Goal: Task Accomplishment & Management: Use online tool/utility

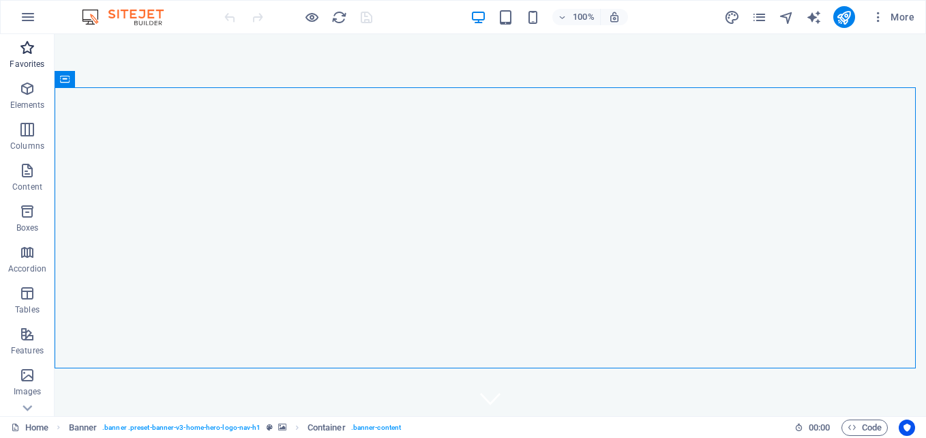
click at [25, 52] on icon "button" at bounding box center [27, 48] width 16 height 16
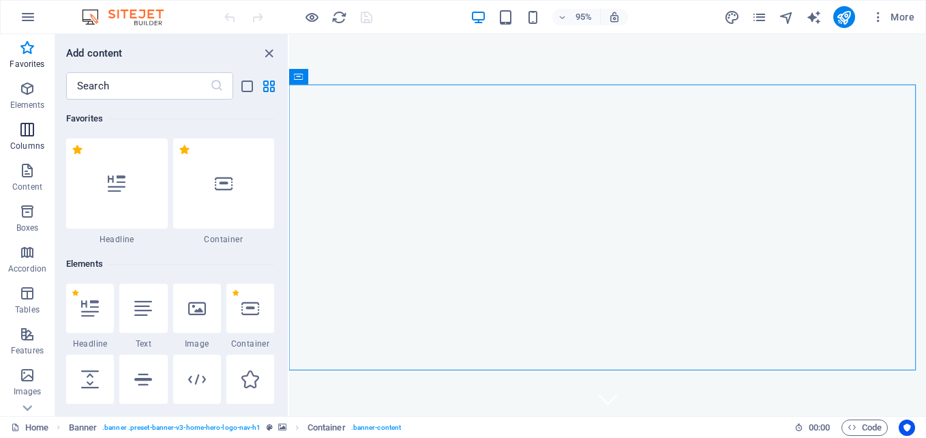
click at [25, 145] on p "Columns" at bounding box center [27, 145] width 34 height 11
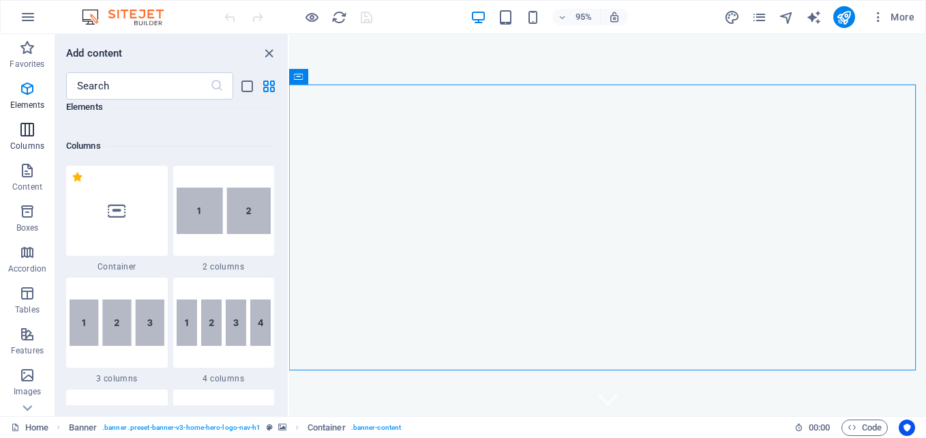
scroll to position [675, 0]
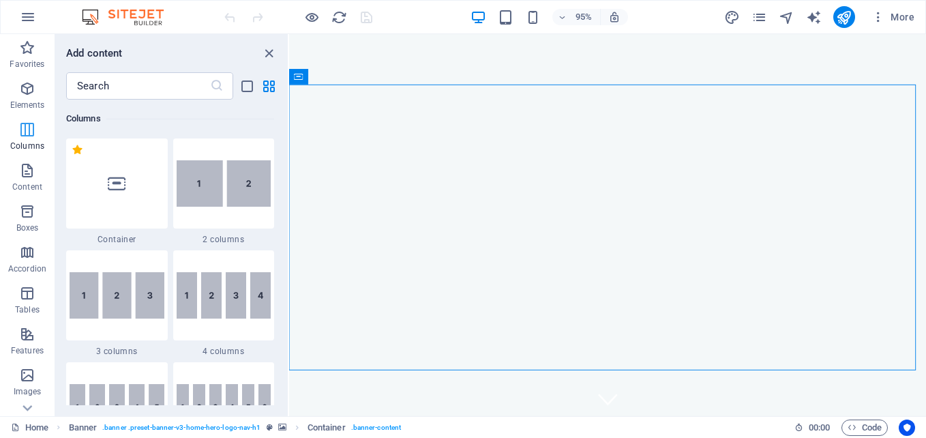
click at [25, 145] on p "Columns" at bounding box center [27, 145] width 34 height 11
click at [267, 53] on icon "close panel" at bounding box center [269, 54] width 16 height 16
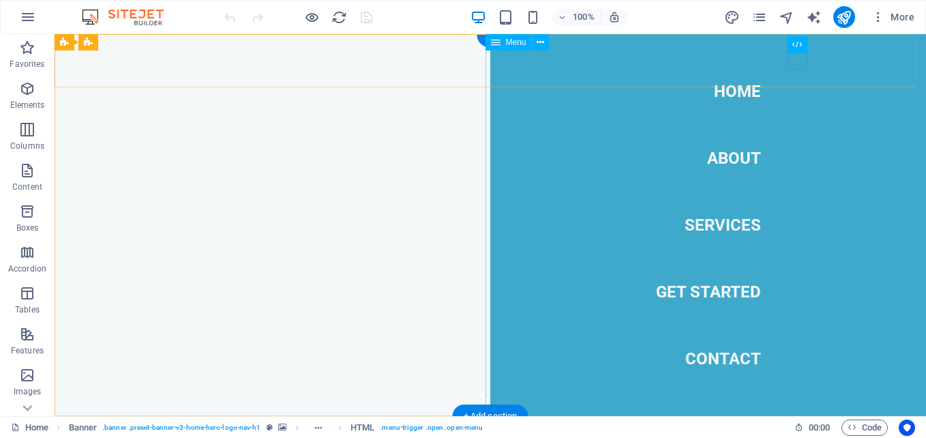
click at [732, 89] on nav "Home About Services Get Started Contact" at bounding box center [708, 225] width 436 height 382
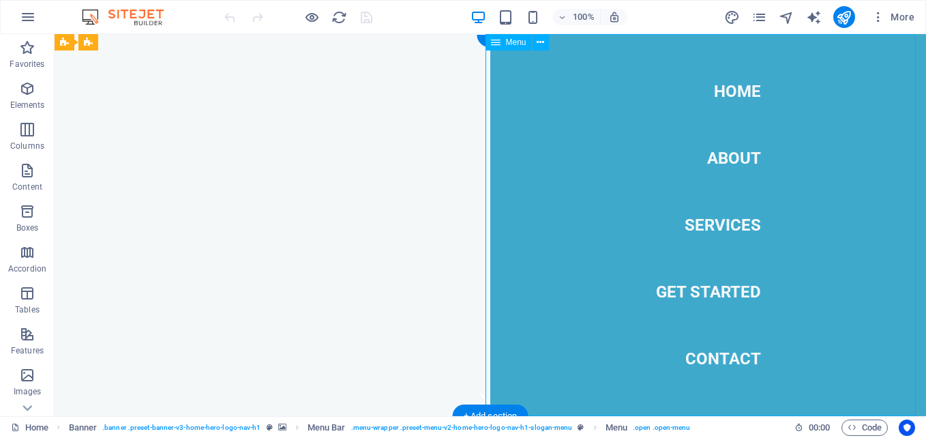
click at [733, 95] on nav "Home About Services Get Started Contact" at bounding box center [708, 225] width 436 height 382
click at [32, 93] on icon "button" at bounding box center [27, 88] width 16 height 16
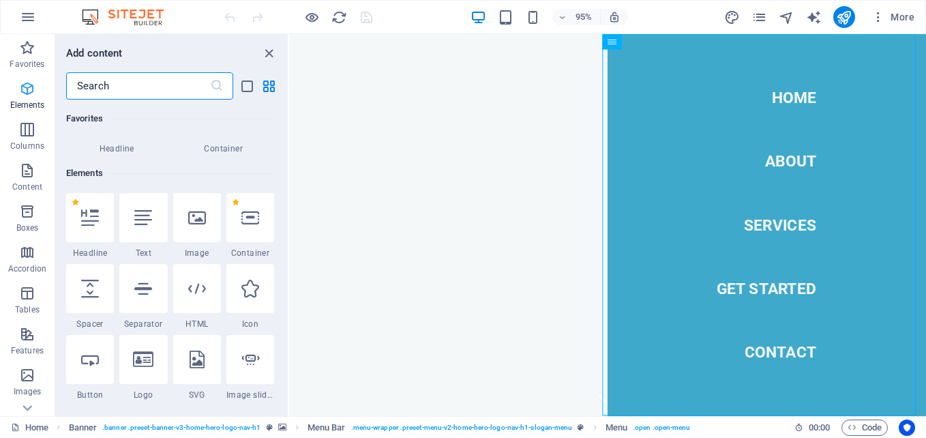
scroll to position [145, 0]
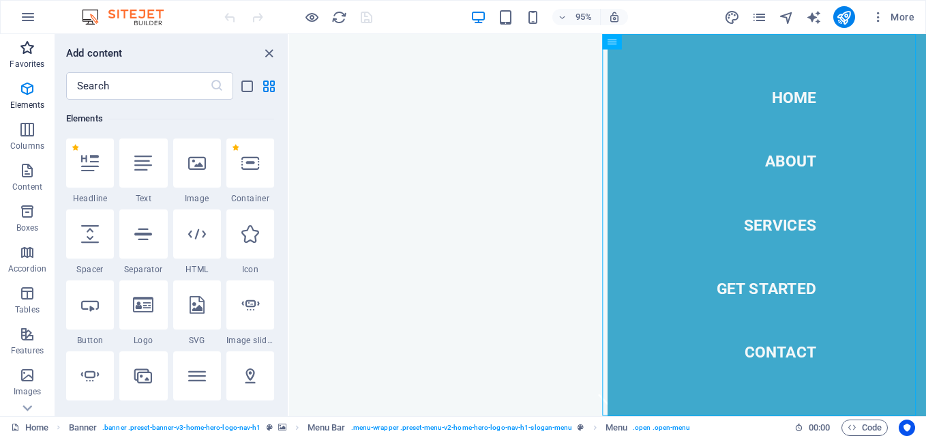
click at [27, 52] on icon "button" at bounding box center [27, 48] width 16 height 16
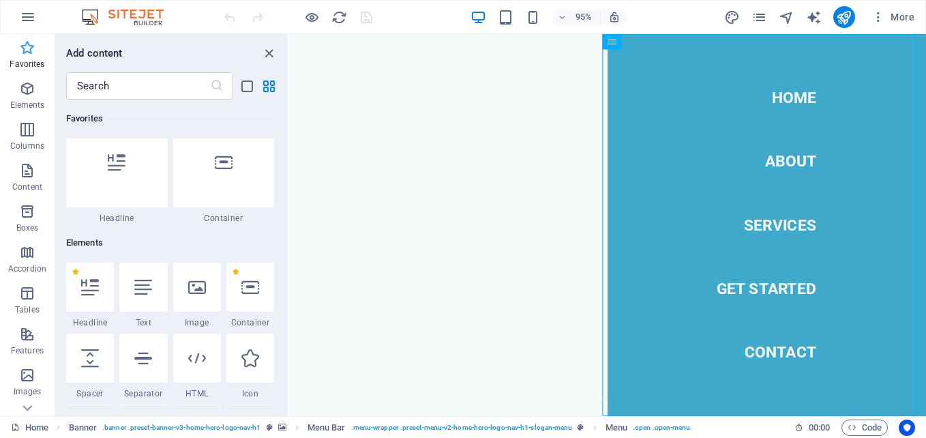
scroll to position [0, 0]
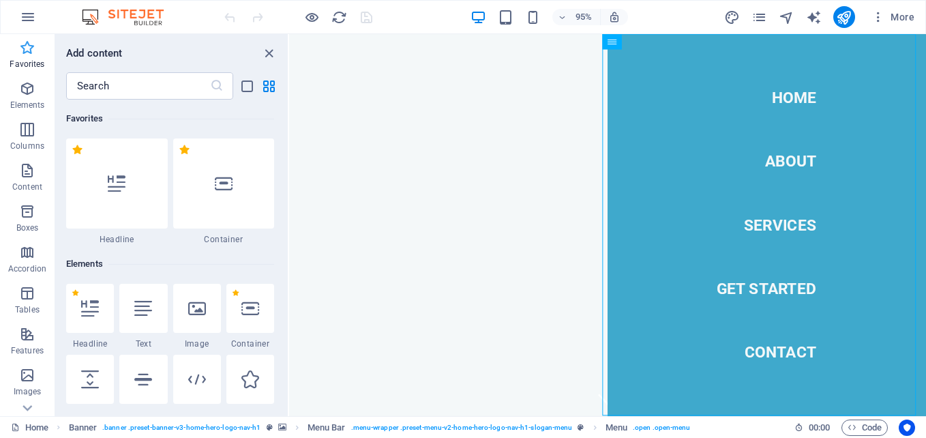
click at [27, 52] on icon "button" at bounding box center [27, 48] width 16 height 16
